Goal: Task Accomplishment & Management: Manage account settings

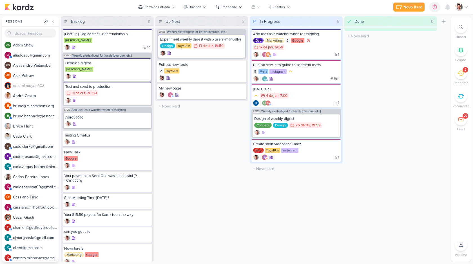
click at [459, 5] on img at bounding box center [459, 7] width 8 height 8
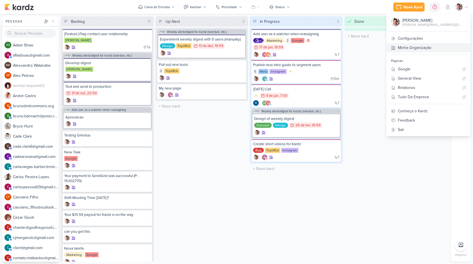
click at [433, 51] on link "Minha Organização" at bounding box center [428, 47] width 84 height 9
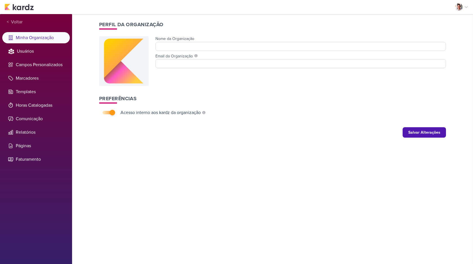
type input "Kardz"
type input "[PERSON_NAME][EMAIL_ADDRESS][DOMAIN_NAME]"
checkbox input "true"
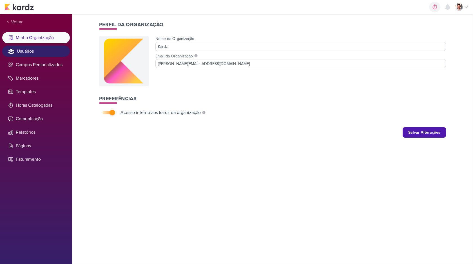
click at [31, 53] on li "Usuários" at bounding box center [36, 51] width 68 height 11
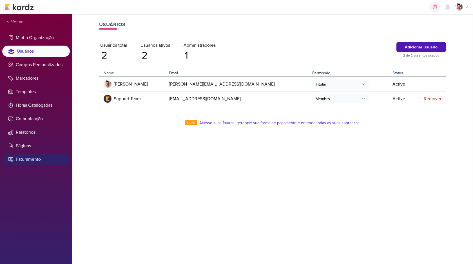
click at [25, 163] on li "Faturamento" at bounding box center [36, 159] width 68 height 11
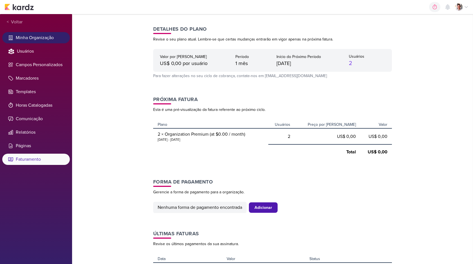
scroll to position [34, 0]
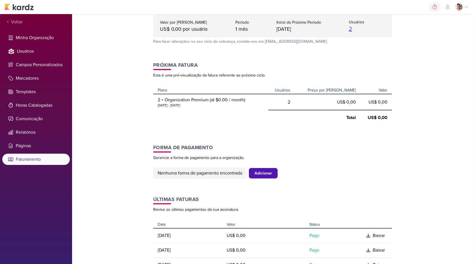
click at [349, 29] on link "2" at bounding box center [350, 29] width 3 height 7
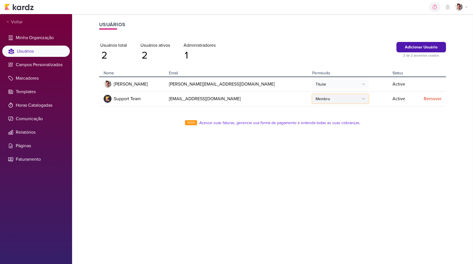
click at [312, 100] on button "Membro" at bounding box center [340, 98] width 56 height 9
click at [329, 100] on td "Membro Titular Administrador Membro" at bounding box center [350, 98] width 80 height 15
click at [312, 97] on button "Membro" at bounding box center [340, 98] width 56 height 9
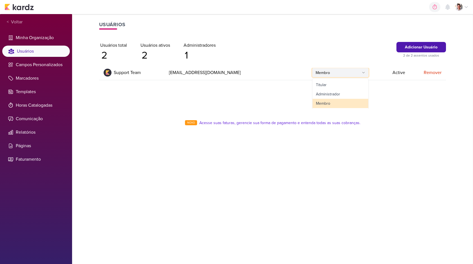
scroll to position [28, 0]
click at [331, 88] on div "Nome Email Permissão Status Lucas Pessoa lucas@kardz.app Titular Active Support…" at bounding box center [272, 88] width 347 height 41
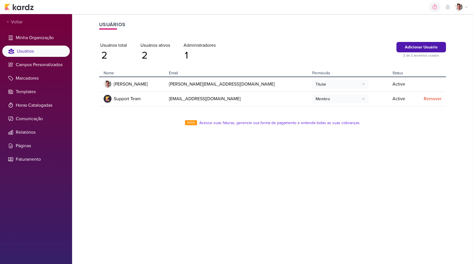
scroll to position [0, 0]
click at [312, 98] on button "Membro" at bounding box center [340, 98] width 56 height 9
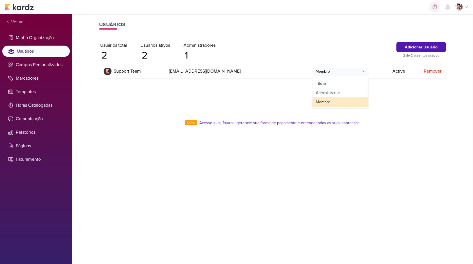
click at [331, 87] on div "Nome Email Permissão Status Lucas Pessoa lucas@kardz.app Titular Active Support…" at bounding box center [272, 88] width 347 height 41
